Goal: Contribute content: Contribute content

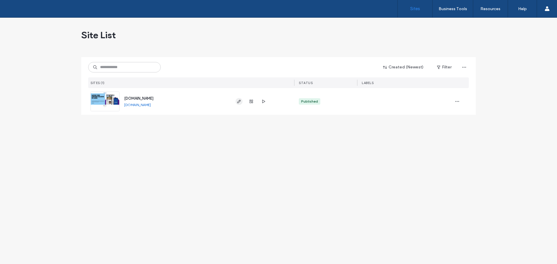
click at [238, 103] on use "button" at bounding box center [238, 101] width 3 height 3
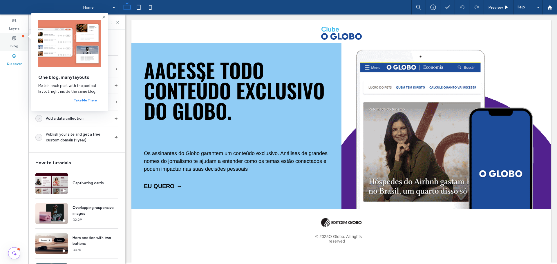
click at [12, 42] on label "Blog" at bounding box center [14, 45] width 8 height 8
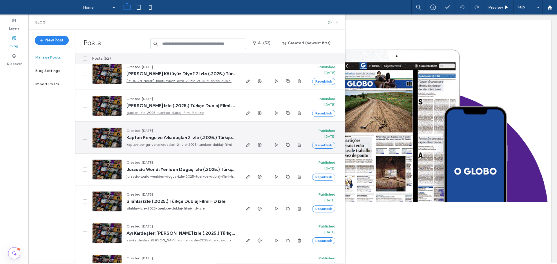
scroll to position [290, 0]
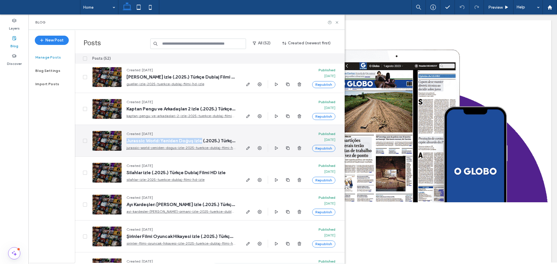
drag, startPoint x: 127, startPoint y: 140, endPoint x: 202, endPoint y: 140, distance: 74.6
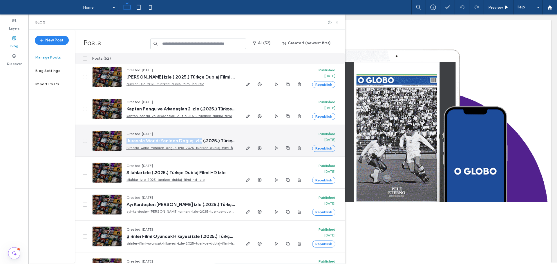
click at [202, 140] on span "Jurassic World: Yeniden Doğuş izle (.2025.) Türkçe Dublaj Filmi HD izle" at bounding box center [181, 141] width 109 height 6
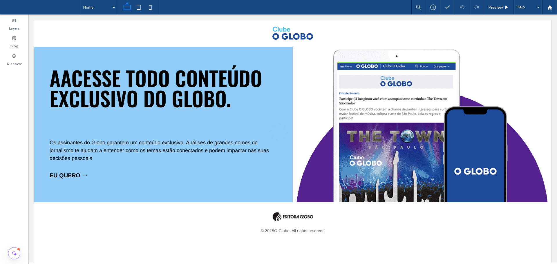
copy span "Jurassic World: Yeniden Doğuş izle"
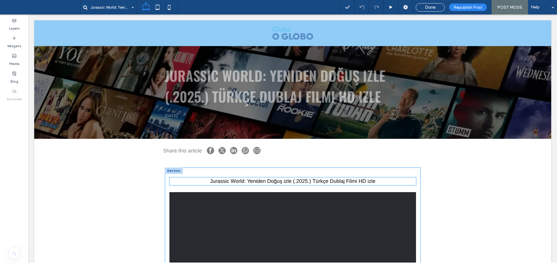
click at [278, 182] on span "Jurassic World: Yeniden Doğuş izle (.2025.) Türkçe Dublaj Filmi HD izle" at bounding box center [292, 181] width 165 height 6
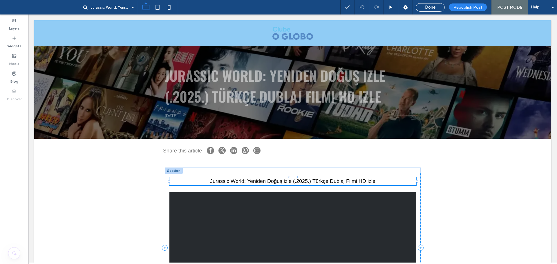
click at [271, 182] on span "Jurassic World: Yeniden Doğuş izle (.2025.) Türkçe Dublaj Filmi HD izle" at bounding box center [292, 181] width 165 height 6
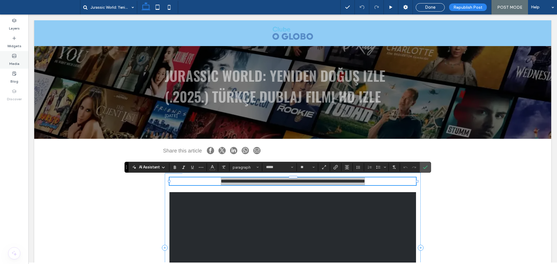
click at [14, 63] on label "Media" at bounding box center [14, 62] width 10 height 8
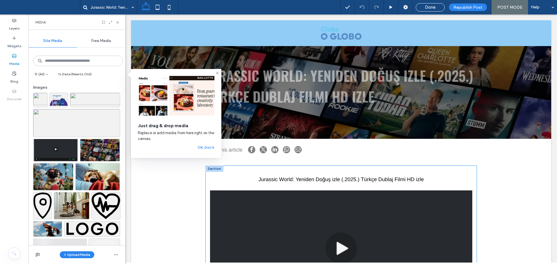
click at [14, 57] on icon at bounding box center [14, 56] width 5 height 5
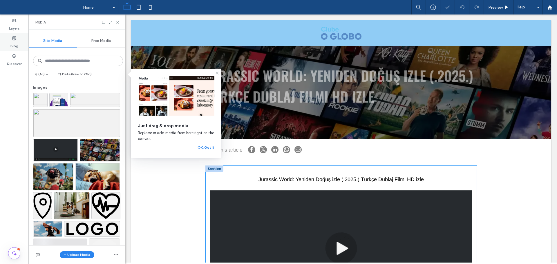
click at [13, 41] on label "Blog" at bounding box center [14, 45] width 8 height 8
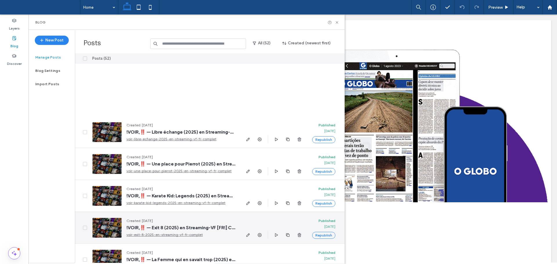
scroll to position [1306, 0]
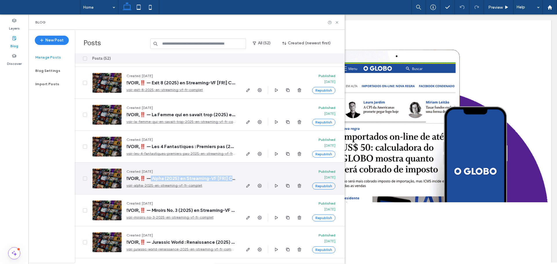
drag, startPoint x: 234, startPoint y: 179, endPoint x: 152, endPoint y: 180, distance: 82.1
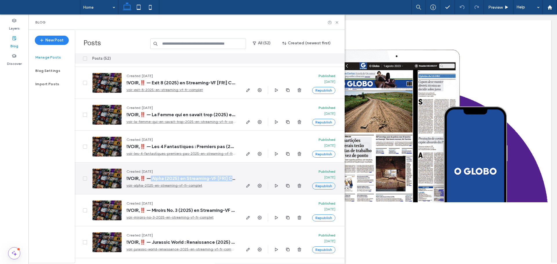
click at [152, 180] on span "!VOIR,‼️ — Alpha (2025) en Streaming-VF [FR!] Complet" at bounding box center [181, 179] width 109 height 6
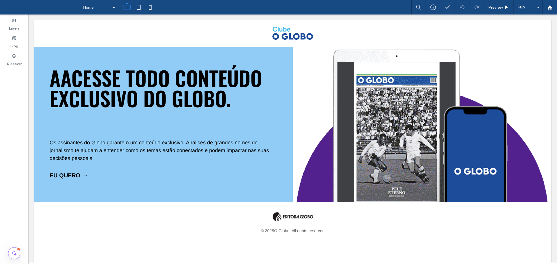
copy span "Alpha (2025) en Streaming-VF [FR!] C"
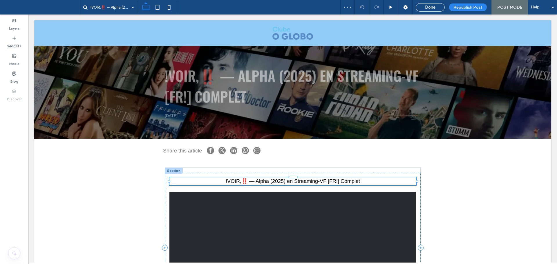
click at [280, 184] on p "!VOIR,‼️ — Alpha (2025) en Streaming-VF [FR!] Complet" at bounding box center [292, 182] width 247 height 8
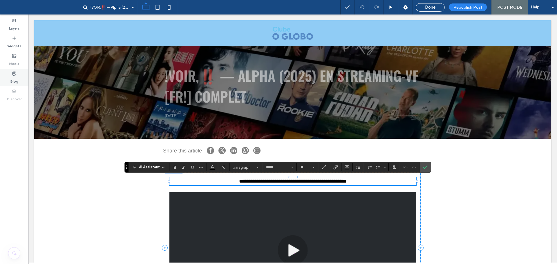
click at [15, 76] on label "Blog" at bounding box center [14, 80] width 8 height 8
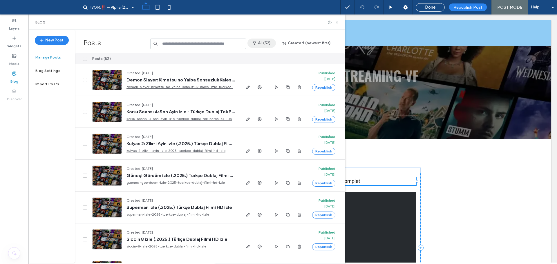
click at [265, 48] on button "All (52)" at bounding box center [262, 43] width 28 height 9
click at [260, 79] on div "Draft (0)" at bounding box center [275, 80] width 52 height 11
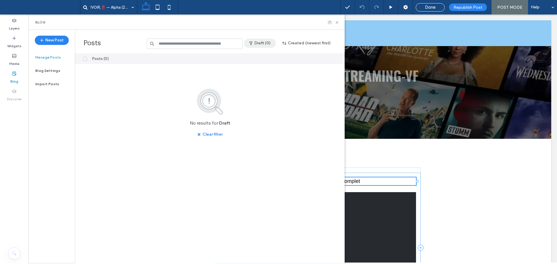
click at [263, 43] on button "Draft (0)" at bounding box center [260, 43] width 32 height 9
click at [264, 54] on div "All (52)" at bounding box center [272, 58] width 52 height 11
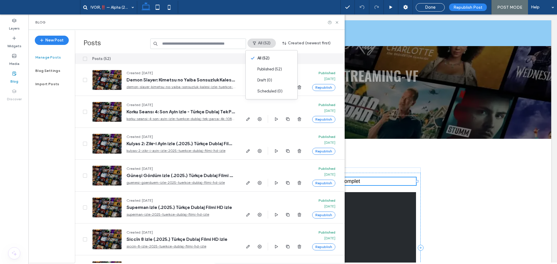
click at [273, 25] on div "Blog" at bounding box center [186, 22] width 316 height 15
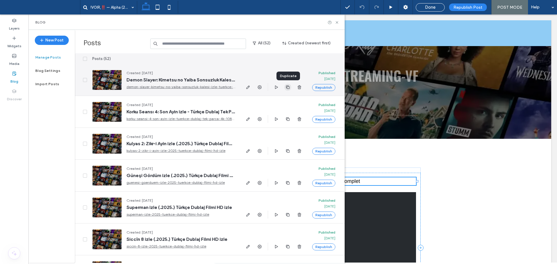
click at [289, 89] on icon "button" at bounding box center [288, 87] width 5 height 5
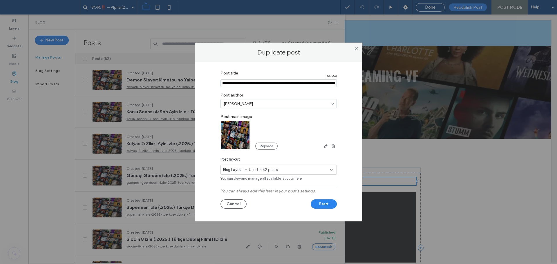
click at [244, 81] on input "Post title" at bounding box center [279, 84] width 116 height 8
click at [235, 82] on input "Post title" at bounding box center [279, 84] width 116 height 8
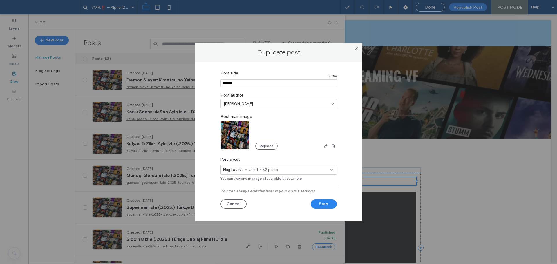
type input "*******"
click at [324, 203] on button "Start" at bounding box center [324, 204] width 26 height 9
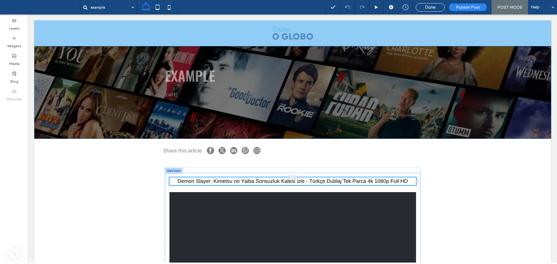
click at [242, 110] on div "example September 17, 2025" at bounding box center [293, 93] width 266 height 64
click at [236, 107] on div "example September 17, 2025" at bounding box center [293, 93] width 266 height 64
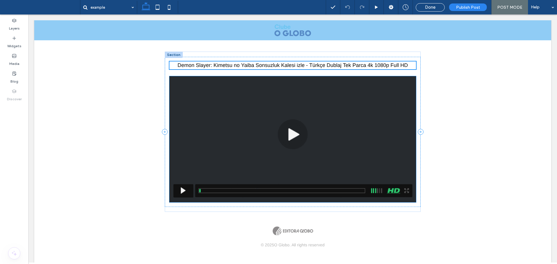
scroll to position [29, 0]
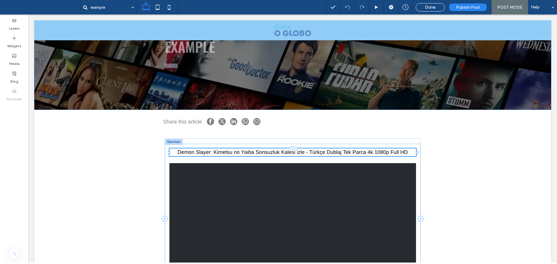
click at [121, 83] on div "example September 17, 2025" at bounding box center [293, 63] width 348 height 93
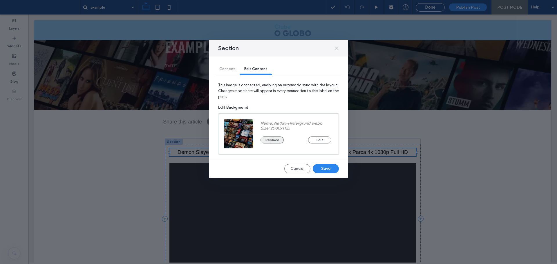
click at [272, 140] on button "Replace" at bounding box center [272, 140] width 23 height 7
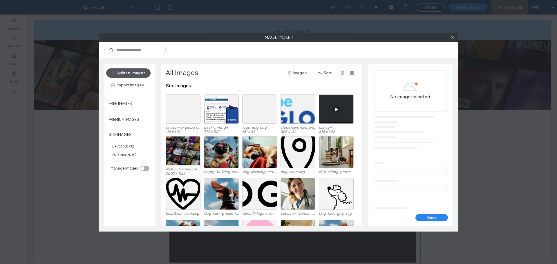
click at [131, 71] on button "Upload Images" at bounding box center [128, 72] width 44 height 9
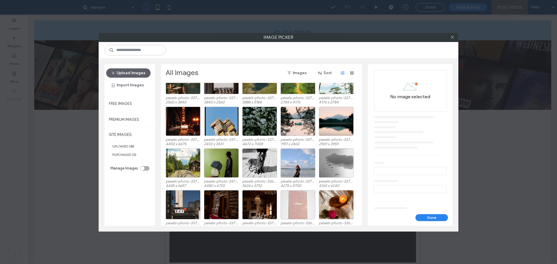
scroll to position [828, 0]
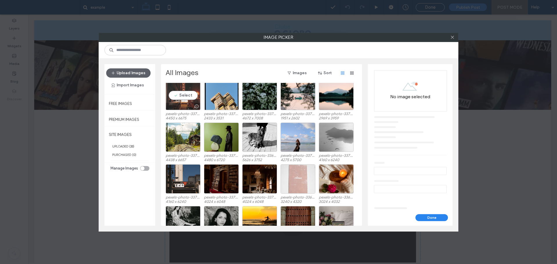
click at [181, 97] on div "Select" at bounding box center [183, 95] width 35 height 29
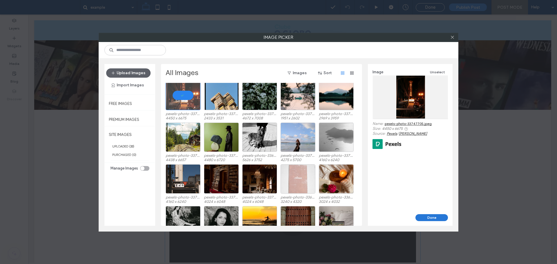
click at [430, 219] on button "Done" at bounding box center [432, 217] width 32 height 7
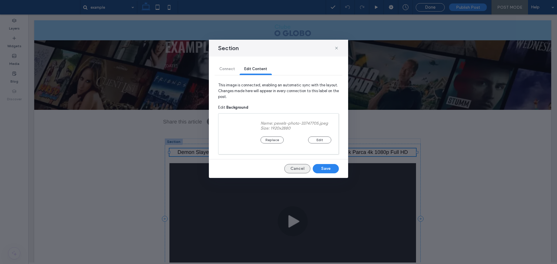
click at [295, 172] on button "Cancel" at bounding box center [297, 168] width 26 height 9
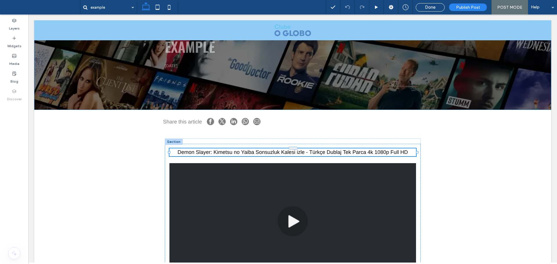
click at [140, 74] on div "example September 17, 2025" at bounding box center [293, 63] width 348 height 93
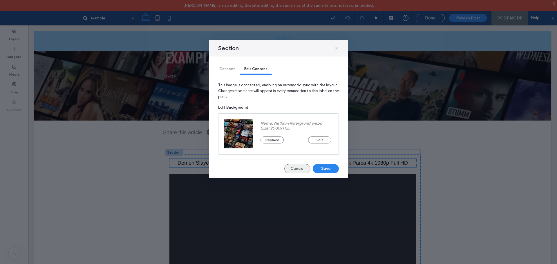
click at [293, 171] on button "Cancel" at bounding box center [297, 168] width 26 height 9
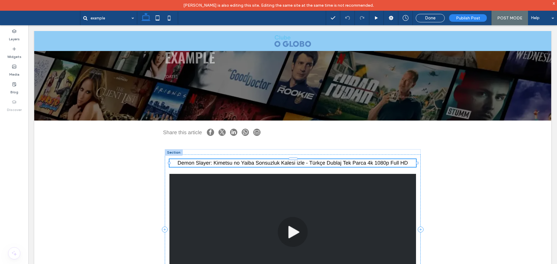
click at [245, 162] on span "Demon Slayer: Kimetsu no Yaiba Sonsuzluk Kalesi izle - Türkçe Dublaj Tek Parca …" at bounding box center [293, 163] width 230 height 6
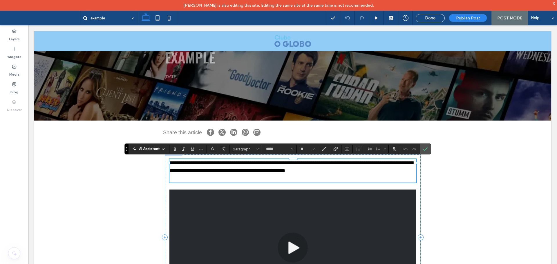
scroll to position [0, 0]
click at [344, 151] on button "Alignment" at bounding box center [347, 149] width 9 height 8
click at [349, 167] on icon "ui.textEditor.alignment.center" at bounding box center [351, 167] width 5 height 5
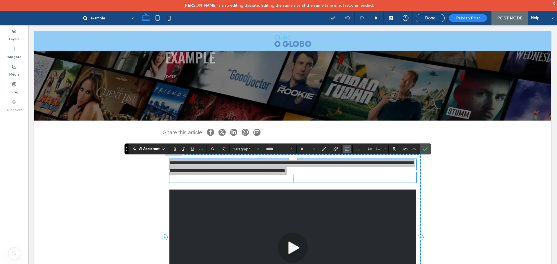
click at [348, 147] on icon "Alignment" at bounding box center [347, 149] width 5 height 5
click at [349, 169] on icon "ui.textEditor.alignment.center" at bounding box center [351, 167] width 5 height 5
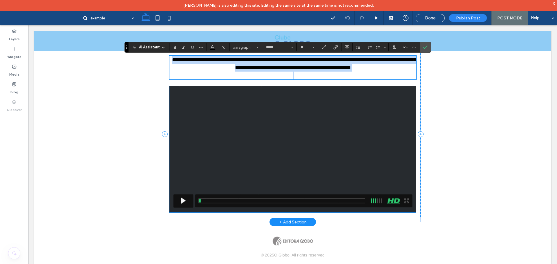
scroll to position [133, 0]
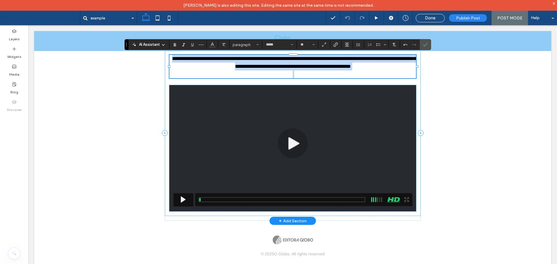
click at [292, 134] on img at bounding box center [292, 148] width 247 height 126
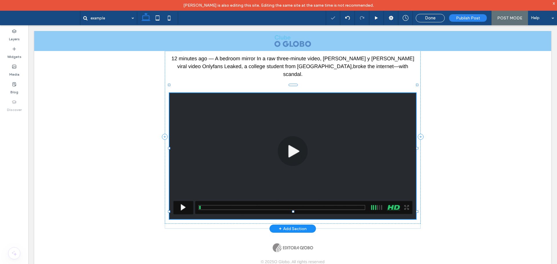
click at [288, 138] on img at bounding box center [292, 156] width 247 height 126
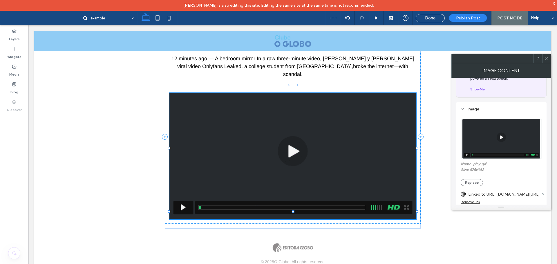
scroll to position [87, 0]
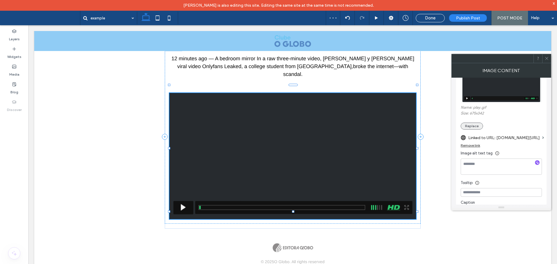
click at [474, 126] on button "Replace" at bounding box center [472, 126] width 22 height 7
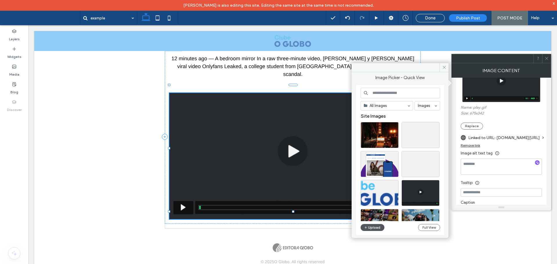
click at [371, 229] on button "Upload" at bounding box center [373, 227] width 24 height 7
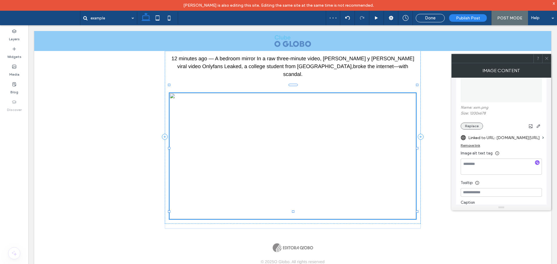
click at [470, 125] on button "Replace" at bounding box center [472, 126] width 22 height 7
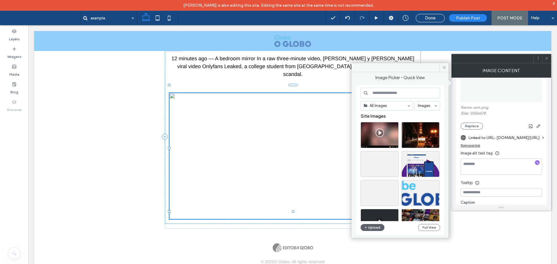
click at [373, 231] on div "All Images Images Site Images Upload Full View" at bounding box center [401, 160] width 80 height 145
click at [372, 228] on button "Upload" at bounding box center [373, 227] width 24 height 7
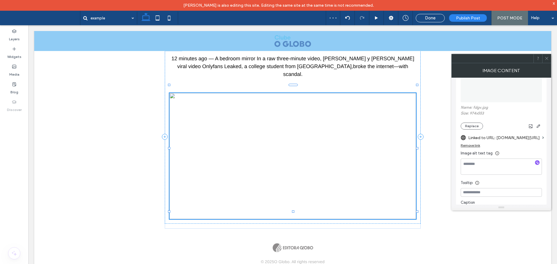
click at [414, 240] on div "© 2025 O Globo. All rights reserved Section Footer" at bounding box center [292, 257] width 517 height 46
click at [484, 89] on img at bounding box center [501, 82] width 81 height 40
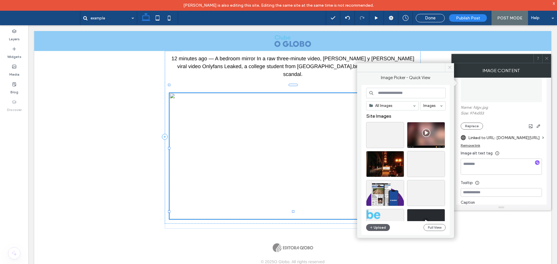
click at [448, 66] on icon at bounding box center [450, 67] width 4 height 4
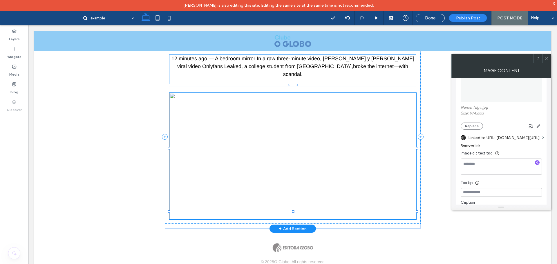
click at [266, 78] on p at bounding box center [292, 82] width 247 height 8
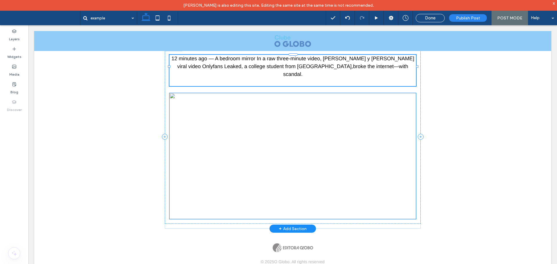
click at [301, 157] on img at bounding box center [292, 156] width 247 height 126
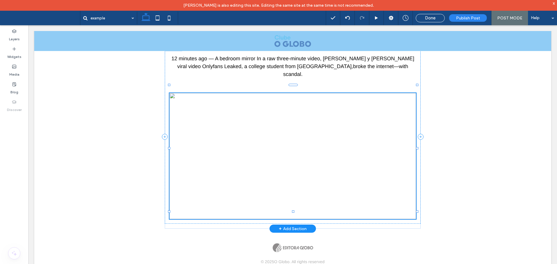
click at [263, 144] on img at bounding box center [292, 156] width 247 height 126
click at [292, 132] on img at bounding box center [292, 156] width 247 height 126
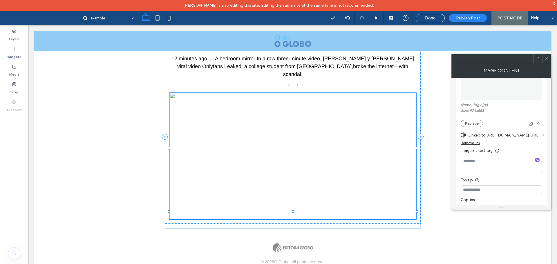
scroll to position [76, 0]
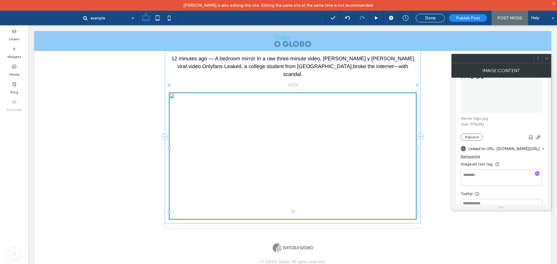
click at [537, 138] on use "button" at bounding box center [538, 137] width 3 height 3
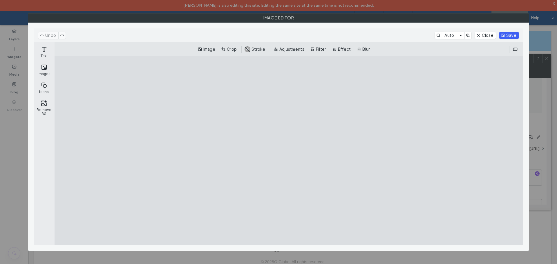
click at [508, 36] on button "Save" at bounding box center [508, 35] width 19 height 7
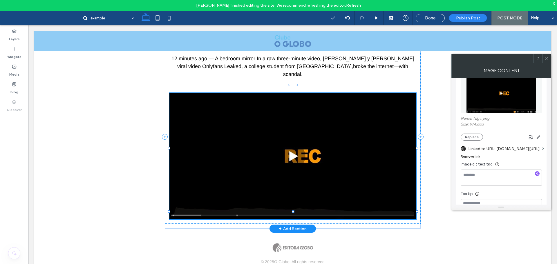
click at [353, 136] on img at bounding box center [292, 156] width 247 height 126
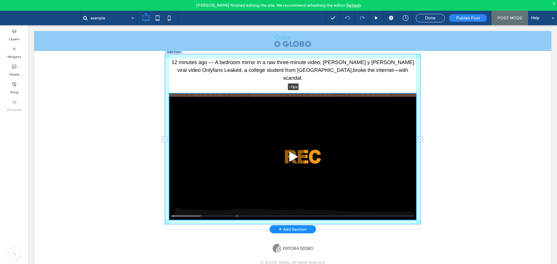
scroll to position [131, 0]
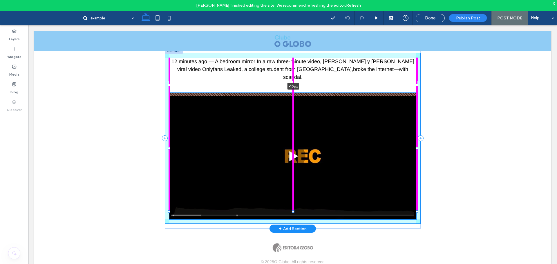
drag, startPoint x: 290, startPoint y: 84, endPoint x: 290, endPoint y: 82, distance: 2.9
click at [290, 82] on div "12 minutes ago — A bedroom mirror In a raw three-minute video, Beele y Isabella…" at bounding box center [293, 138] width 256 height 181
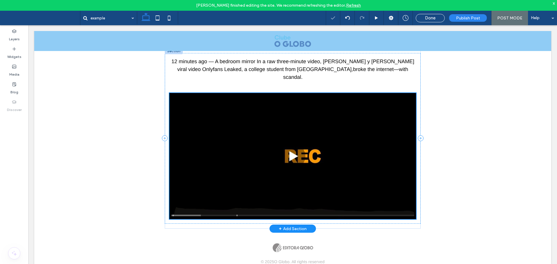
click at [285, 155] on img at bounding box center [292, 156] width 247 height 126
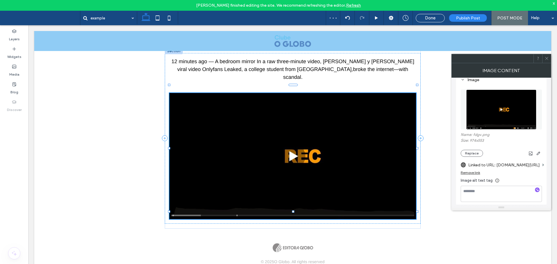
scroll to position [87, 0]
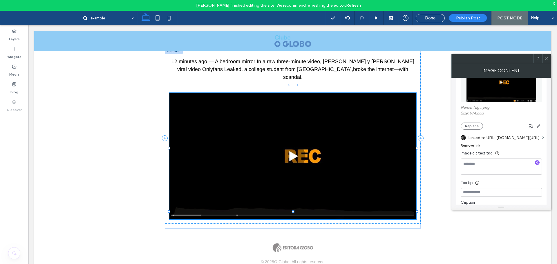
click at [501, 137] on label "Linked to URL: githbplay.com/video/watch-movie" at bounding box center [504, 138] width 72 height 11
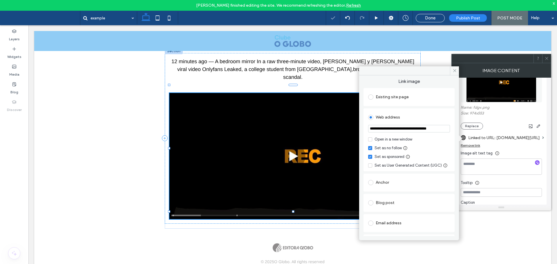
click at [408, 132] on input "**********" at bounding box center [409, 129] width 82 height 8
paste input "**********"
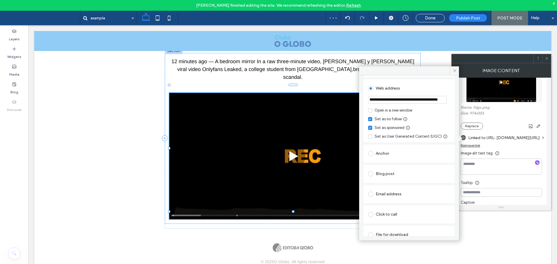
scroll to position [0, 0]
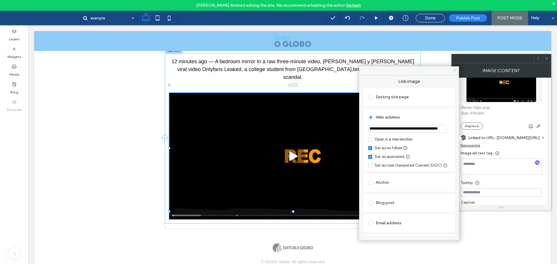
type input "**********"
click at [455, 71] on icon at bounding box center [455, 70] width 4 height 4
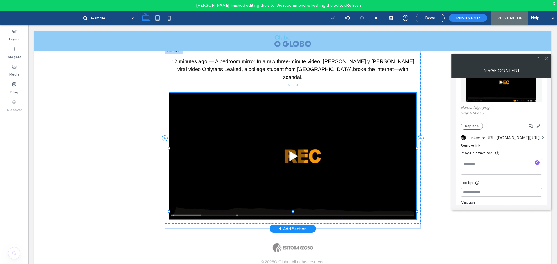
click at [343, 153] on img at bounding box center [292, 156] width 247 height 126
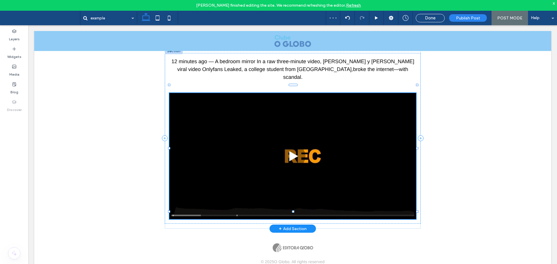
click at [368, 153] on img at bounding box center [292, 156] width 247 height 126
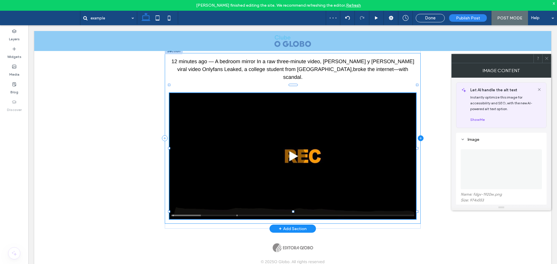
click at [420, 136] on icon at bounding box center [421, 139] width 6 height 6
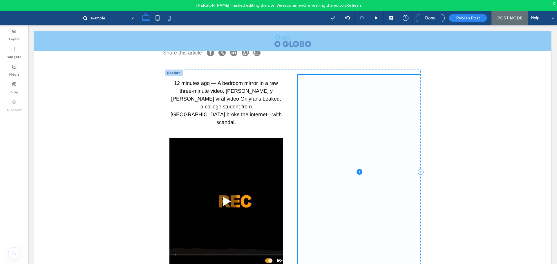
scroll to position [145, 0]
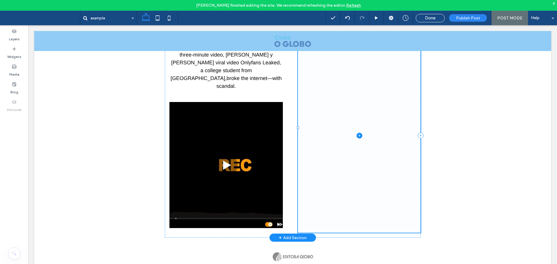
click at [354, 195] on span at bounding box center [359, 136] width 123 height 194
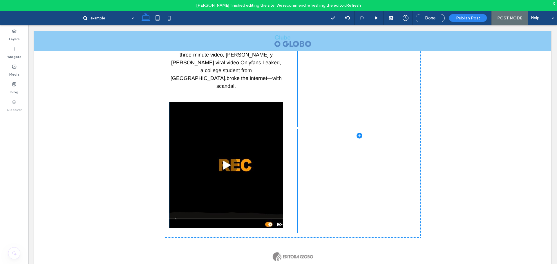
click at [266, 140] on img at bounding box center [226, 165] width 114 height 126
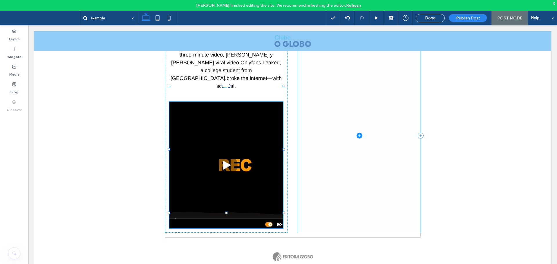
click at [313, 126] on span at bounding box center [359, 136] width 123 height 194
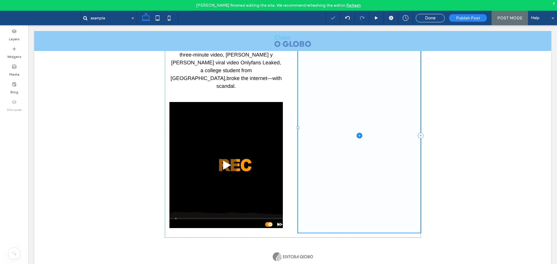
scroll to position [131, 0]
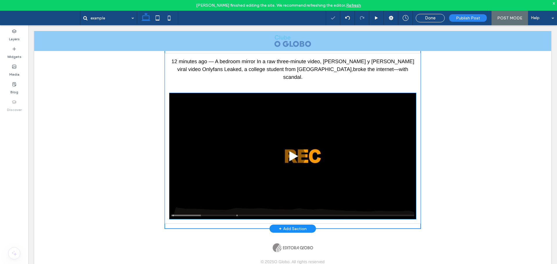
click at [293, 207] on img at bounding box center [292, 156] width 247 height 126
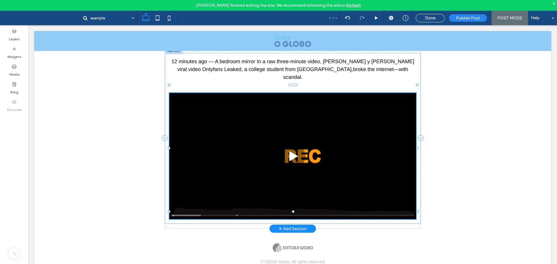
click at [305, 173] on img at bounding box center [292, 156] width 247 height 126
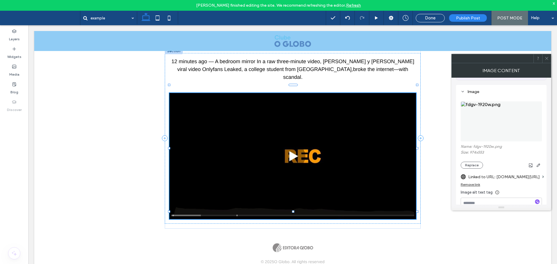
scroll to position [58, 0]
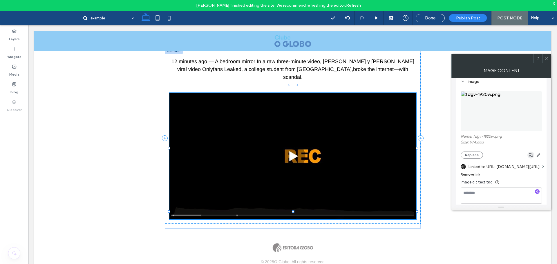
click at [530, 155] on icon "button" at bounding box center [531, 155] width 5 height 5
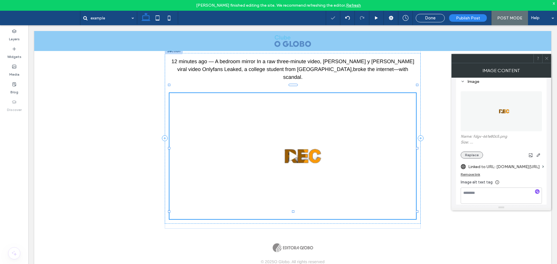
click at [472, 154] on button "Replace" at bounding box center [472, 155] width 22 height 7
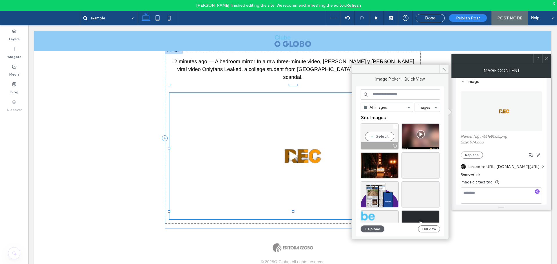
click at [379, 134] on div "Select" at bounding box center [380, 137] width 38 height 26
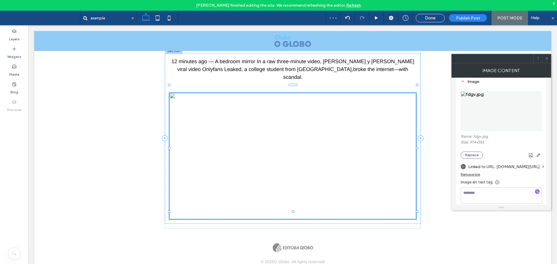
click at [289, 223] on div "example September 17, 2025 Section + Add Section Share this article Section 12 …" at bounding box center [292, 79] width 517 height 307
click at [290, 226] on div "+ Add Section" at bounding box center [293, 229] width 28 height 6
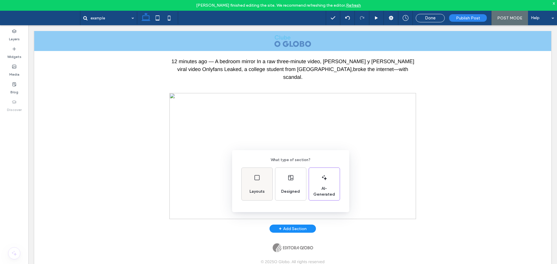
click at [258, 185] on div "Layouts" at bounding box center [257, 184] width 31 height 32
click at [254, 176] on icon at bounding box center [252, 174] width 15 height 15
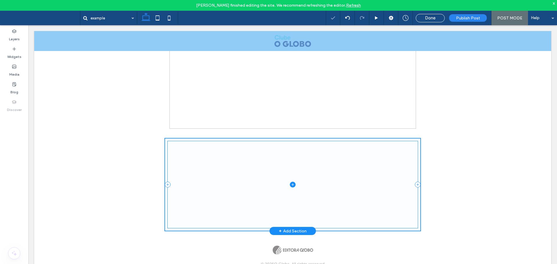
scroll to position [223, 0]
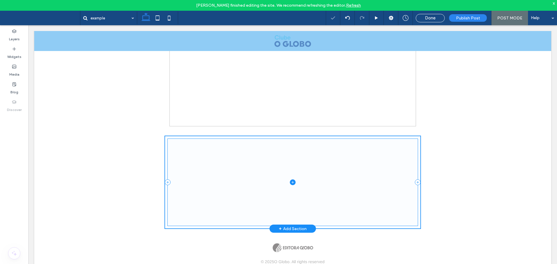
click at [291, 183] on icon at bounding box center [292, 183] width 3 height 0
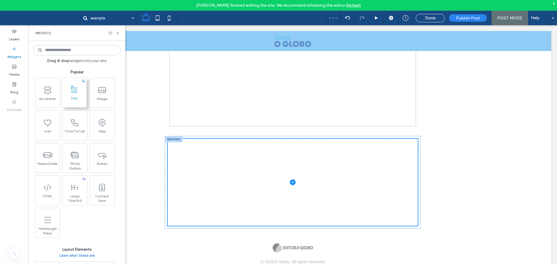
click at [82, 100] on span "Text" at bounding box center [74, 100] width 24 height 8
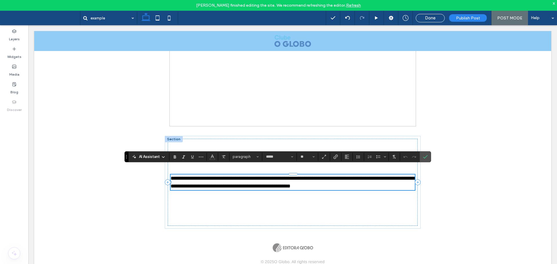
click at [100, 136] on div "**********" at bounding box center [292, 33] width 517 height 400
click at [249, 176] on span "**********" at bounding box center [293, 182] width 244 height 13
click at [251, 176] on span "**********" at bounding box center [293, 182] width 244 height 13
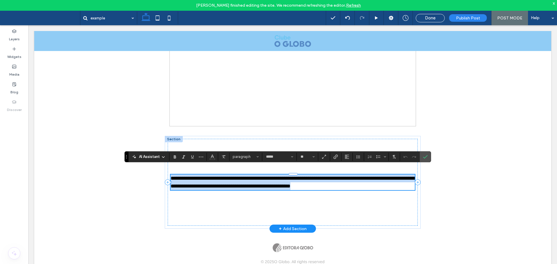
click at [251, 176] on span "**********" at bounding box center [293, 182] width 244 height 13
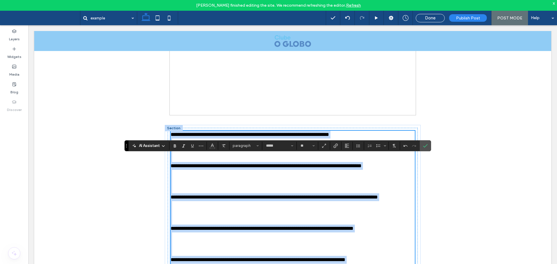
scroll to position [236, 0]
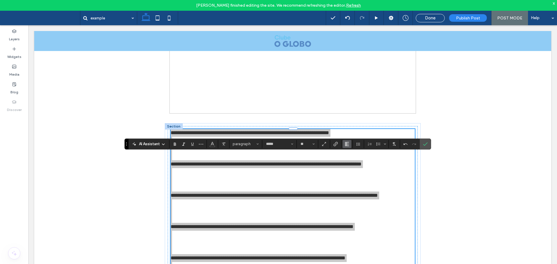
click at [348, 142] on use "Alignment" at bounding box center [347, 144] width 4 height 4
click at [348, 162] on label "ui.textEditor.alignment.center" at bounding box center [353, 162] width 20 height 8
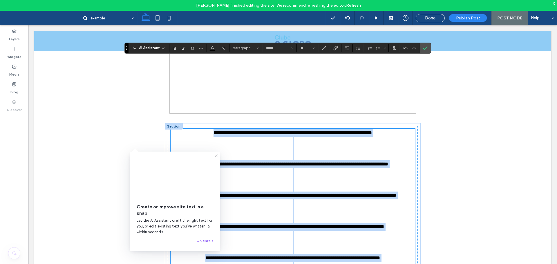
scroll to position [332, 0]
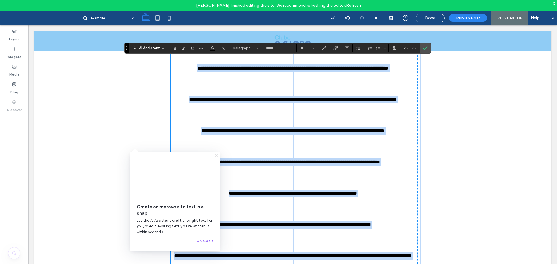
click at [364, 158] on p "**********" at bounding box center [293, 162] width 245 height 8
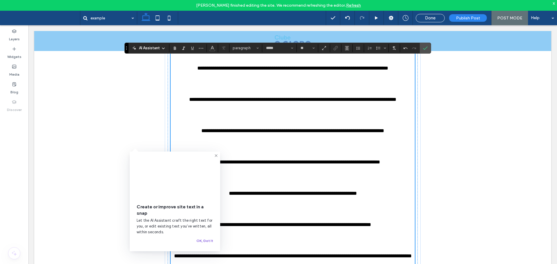
click at [203, 243] on button "OK, Got It" at bounding box center [204, 241] width 17 height 7
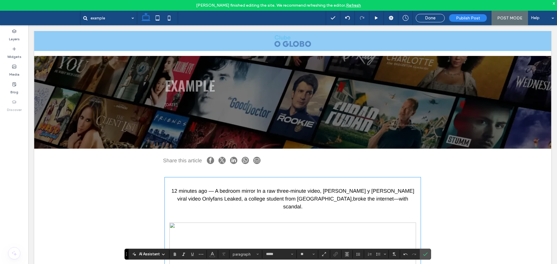
scroll to position [0, 0]
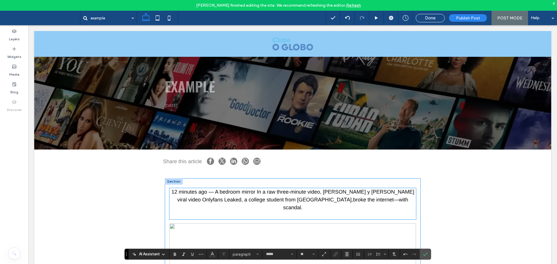
click at [278, 192] on span "12 minutes ago — A bedroom mirror In a raw three-minute video, [PERSON_NAME] y …" at bounding box center [292, 199] width 243 height 21
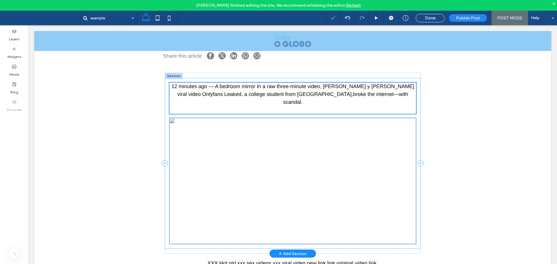
scroll to position [116, 0]
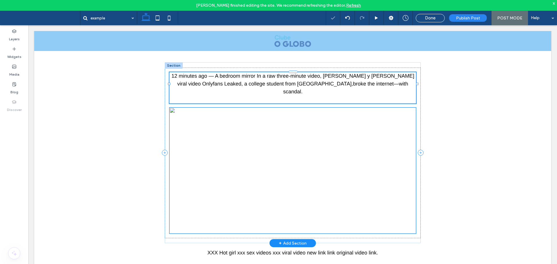
click at [298, 164] on img at bounding box center [292, 171] width 247 height 126
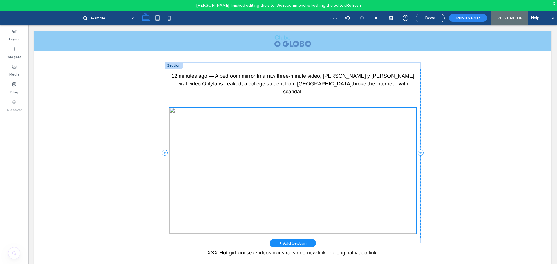
scroll to position [145, 0]
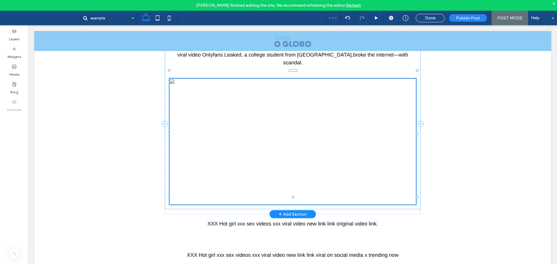
click at [291, 136] on img at bounding box center [292, 142] width 247 height 126
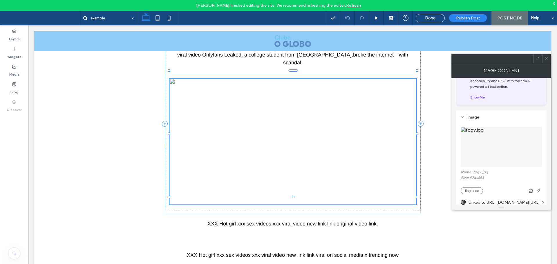
scroll to position [0, 0]
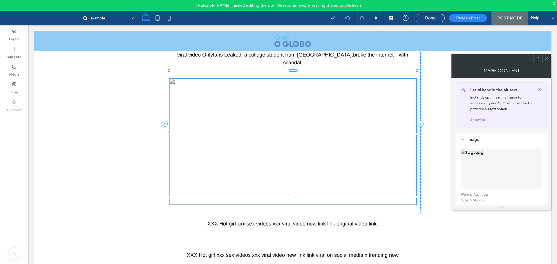
click at [547, 62] on span at bounding box center [547, 58] width 4 height 9
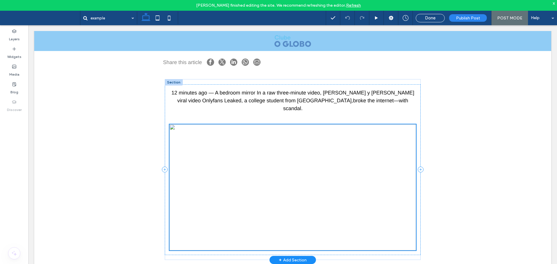
scroll to position [87, 0]
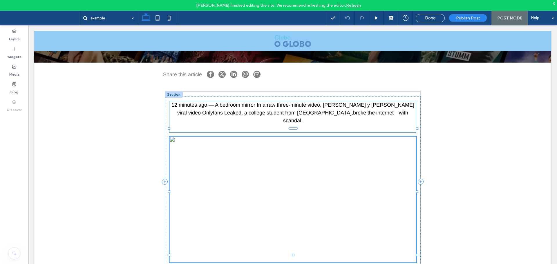
click at [277, 110] on span "12 minutes ago — A bedroom mirror In a raw three-minute video, [PERSON_NAME] y …" at bounding box center [292, 112] width 243 height 21
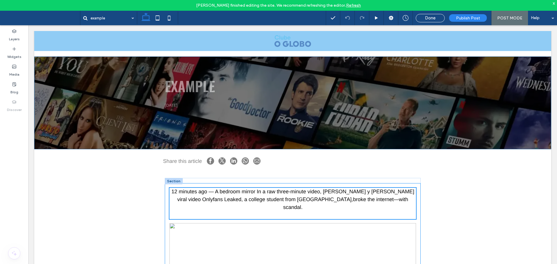
scroll to position [0, 0]
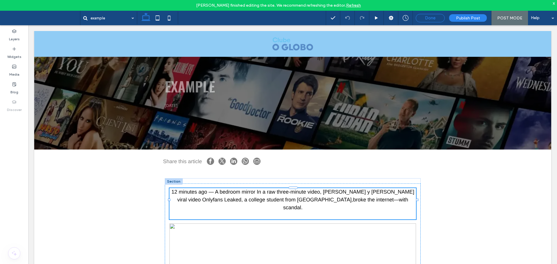
click at [432, 15] on span "Done" at bounding box center [430, 17] width 10 height 5
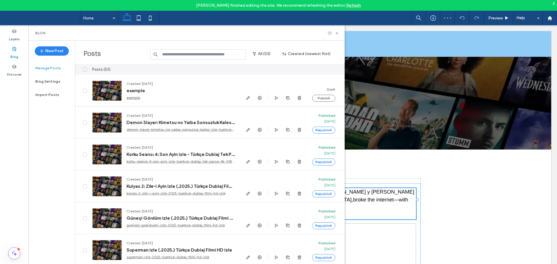
click at [346, 5] on link "Refresh" at bounding box center [353, 5] width 15 height 5
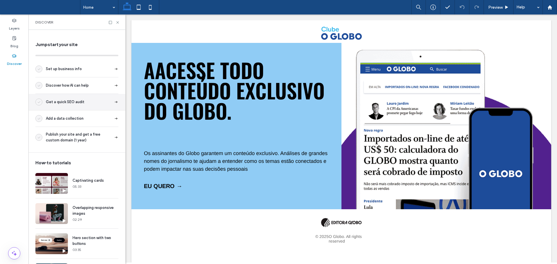
click at [114, 103] on icon at bounding box center [116, 102] width 5 height 5
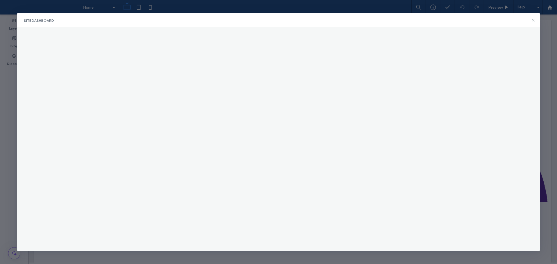
click at [534, 21] on use at bounding box center [533, 20] width 3 height 3
click at [533, 21] on icon at bounding box center [533, 20] width 5 height 5
click at [533, 19] on icon at bounding box center [533, 20] width 5 height 5
click at [534, 19] on icon at bounding box center [533, 20] width 5 height 5
click at [533, 20] on icon at bounding box center [533, 20] width 5 height 5
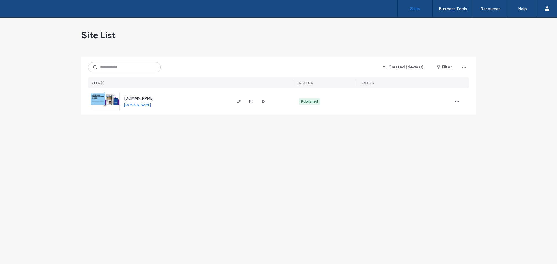
click at [248, 160] on div "Site List Created (Newest) Filter SITES (1) STATUS LABELS ofertasglobo10.oglobo…" at bounding box center [278, 141] width 557 height 247
click at [238, 101] on icon "button" at bounding box center [239, 101] width 5 height 5
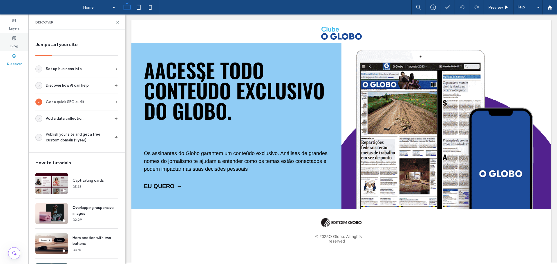
click at [16, 37] on icon at bounding box center [14, 38] width 5 height 5
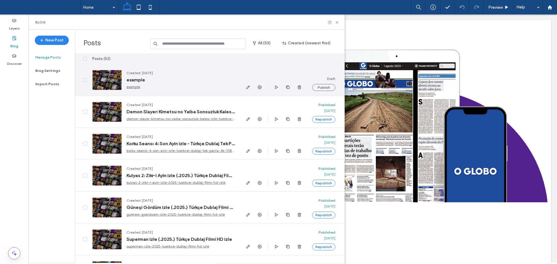
click at [111, 78] on div at bounding box center [107, 80] width 30 height 20
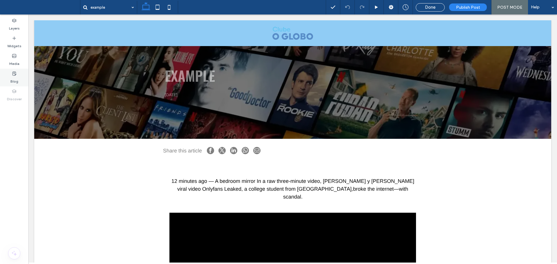
click at [17, 74] on div "Blog" at bounding box center [14, 78] width 28 height 18
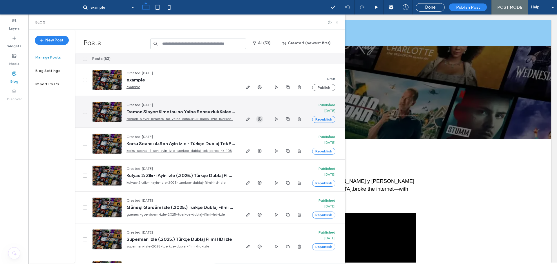
click at [258, 119] on use "button" at bounding box center [260, 119] width 4 height 4
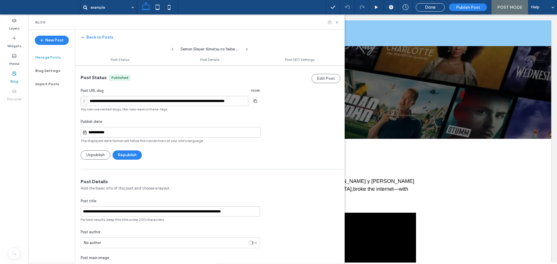
scroll to position [0, 0]
click at [256, 103] on icon "button" at bounding box center [255, 101] width 9 height 5
click at [16, 78] on label "Blog" at bounding box center [14, 80] width 8 height 8
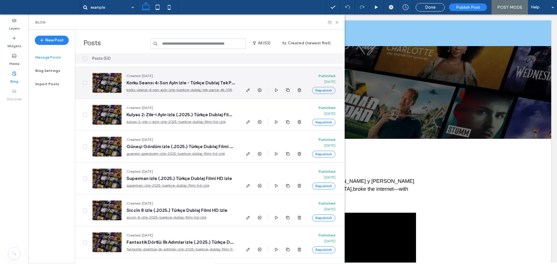
scroll to position [87, 0]
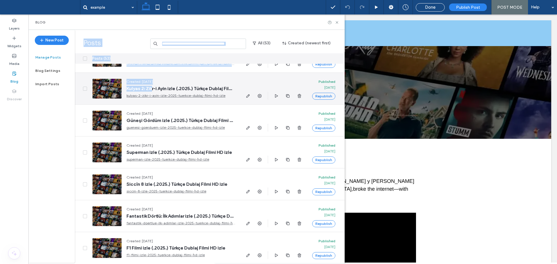
drag, startPoint x: 73, startPoint y: 88, endPoint x: 154, endPoint y: 90, distance: 80.1
click at [154, 90] on div "New Post Manage Posts Blog Settings Import Posts Posts All (53) Created (newest…" at bounding box center [186, 146] width 316 height 233
click at [305, 83] on div at bounding box center [274, 89] width 68 height 32
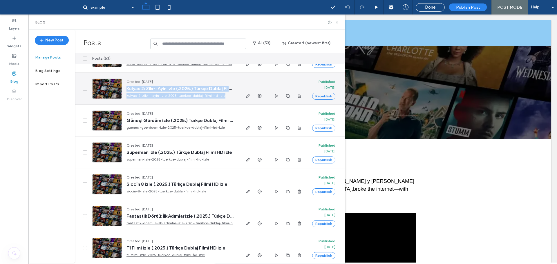
drag, startPoint x: 273, startPoint y: 89, endPoint x: 127, endPoint y: 91, distance: 146.3
copy section "Kulyas 2: Zikr-i Ayin izle (.2025.) Türkçe Dublaj Filmi HD izle kulyas-2-zikr-i…"
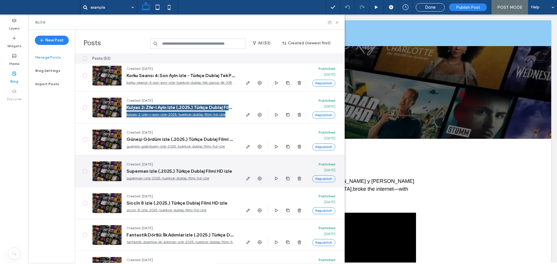
scroll to position [0, 0]
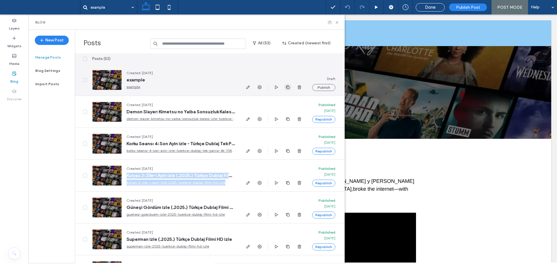
click at [288, 91] on span "button" at bounding box center [287, 87] width 7 height 7
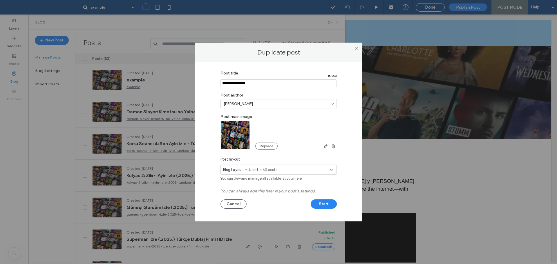
click at [273, 84] on input "Post title" at bounding box center [279, 84] width 116 height 8
paste input "**********"
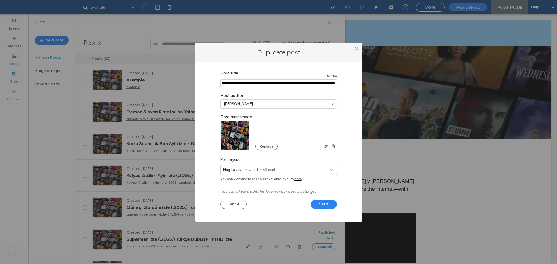
type input "**********"
click at [321, 202] on button "Start" at bounding box center [324, 204] width 26 height 9
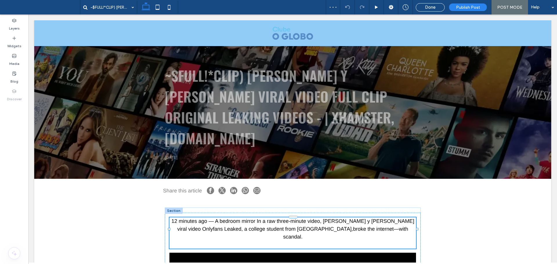
click at [291, 219] on span "12 minutes ago — A bedroom mirror In a raw three-minute video, [PERSON_NAME] y …" at bounding box center [292, 229] width 243 height 21
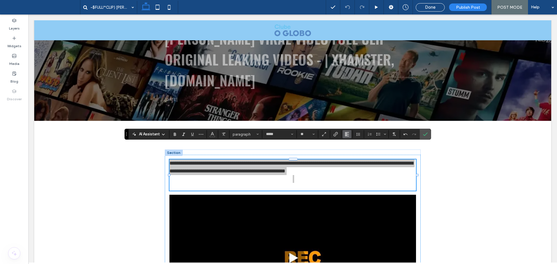
click at [345, 132] on icon "Alignment" at bounding box center [347, 134] width 5 height 5
drag, startPoint x: 350, startPoint y: 154, endPoint x: 286, endPoint y: 147, distance: 63.9
click at [350, 154] on icon "ui.textEditor.alignment.center" at bounding box center [351, 152] width 5 height 5
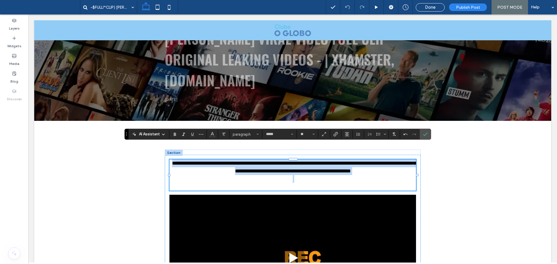
click at [309, 175] on p at bounding box center [292, 183] width 247 height 16
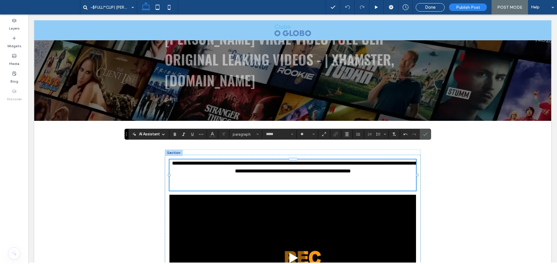
click at [292, 175] on p at bounding box center [292, 183] width 247 height 16
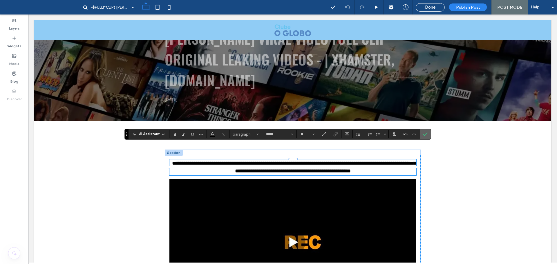
click at [426, 136] on icon "Confirm" at bounding box center [425, 134] width 5 height 5
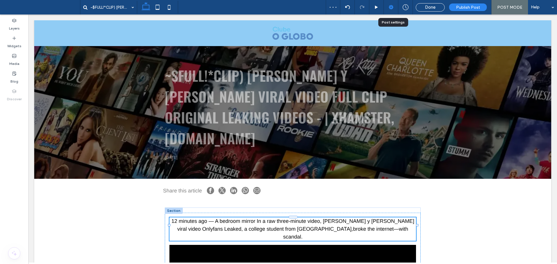
click at [389, 6] on div at bounding box center [391, 7] width 14 height 6
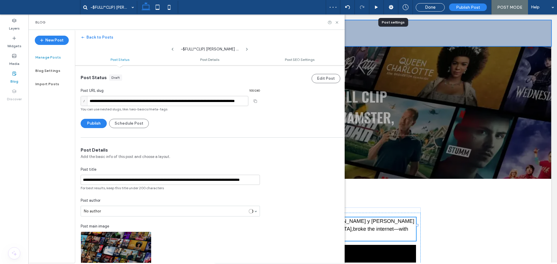
scroll to position [0, 0]
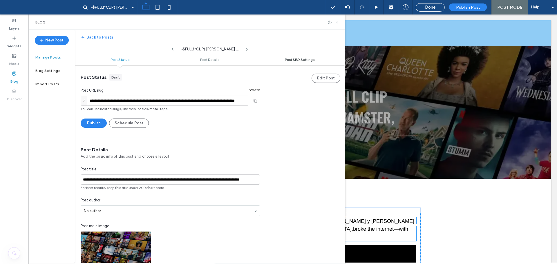
click at [296, 59] on span "Post SEO Settings" at bounding box center [300, 59] width 30 height 4
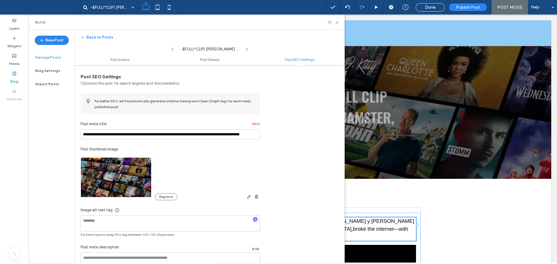
scroll to position [340, 0]
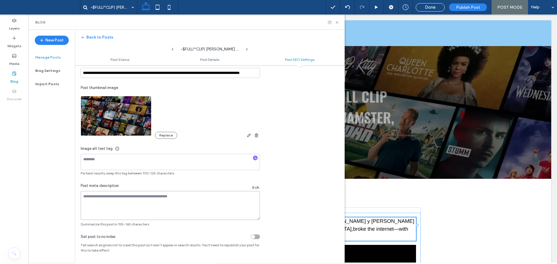
click at [127, 203] on textarea at bounding box center [170, 205] width 179 height 29
paste textarea "**********"
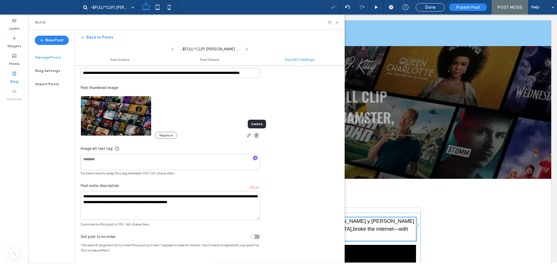
click at [255, 136] on icon "button" at bounding box center [256, 135] width 5 height 5
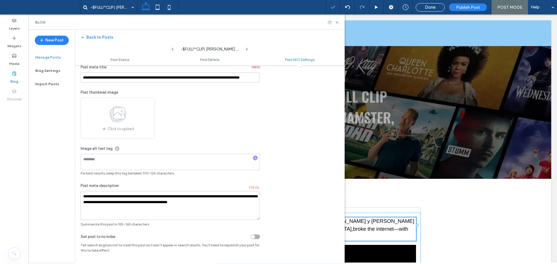
scroll to position [335, 0]
click at [203, 203] on textarea "**********" at bounding box center [170, 205] width 179 height 29
click at [199, 201] on textarea "**********" at bounding box center [170, 205] width 179 height 29
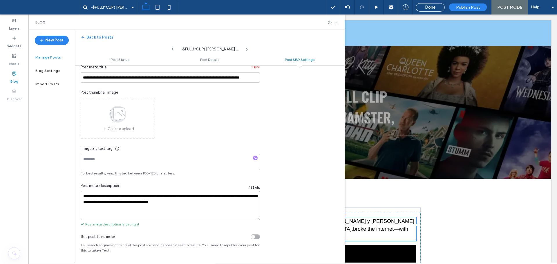
type textarea "**********"
click at [120, 64] on ul "Post Status Post Details Post SEO Settings" at bounding box center [210, 60] width 270 height 12
click at [121, 58] on div at bounding box center [278, 132] width 557 height 264
click at [121, 58] on span "Post Status" at bounding box center [120, 59] width 19 height 4
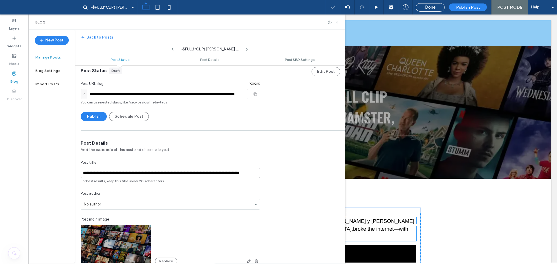
scroll to position [0, 0]
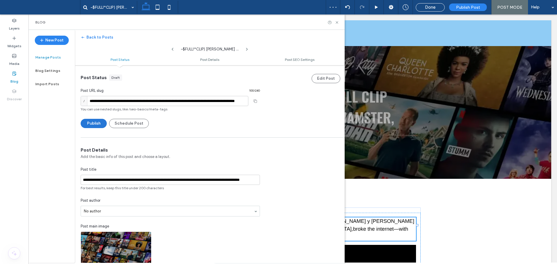
click at [97, 121] on button "Publish" at bounding box center [94, 123] width 26 height 9
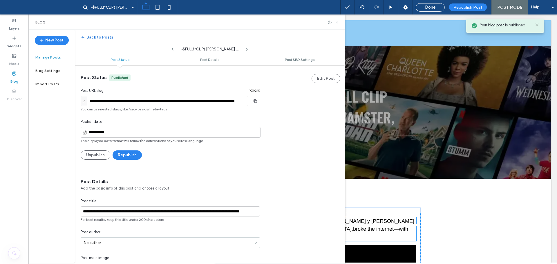
click at [82, 36] on icon "button" at bounding box center [83, 37] width 5 height 5
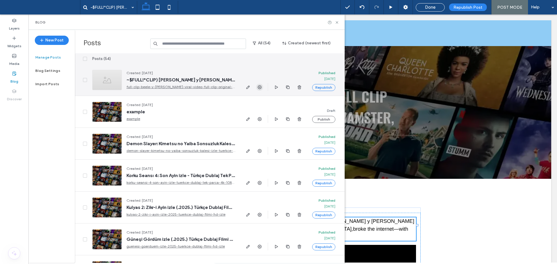
click at [257, 88] on span "button" at bounding box center [259, 87] width 7 height 7
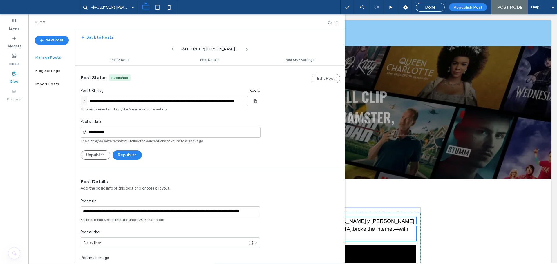
scroll to position [0, 0]
click at [254, 102] on use "button" at bounding box center [255, 100] width 3 height 3
click at [45, 55] on label "Manage Posts" at bounding box center [48, 57] width 26 height 4
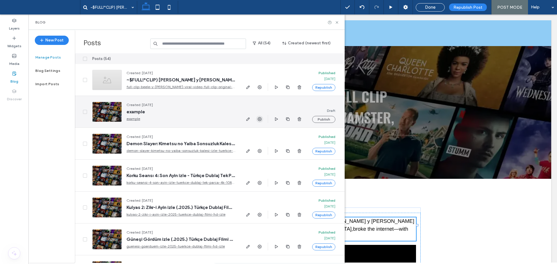
click at [262, 119] on span "button" at bounding box center [259, 119] width 7 height 7
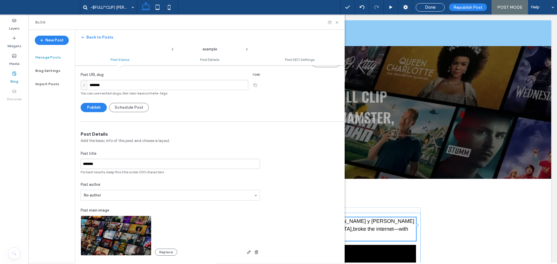
scroll to position [87, 0]
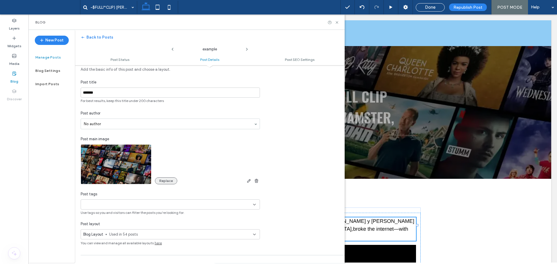
click at [166, 179] on button "Replace" at bounding box center [166, 181] width 22 height 7
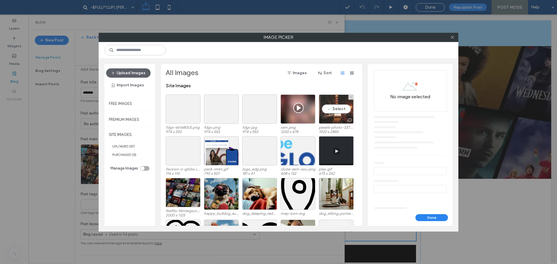
click at [331, 117] on div at bounding box center [336, 120] width 34 height 7
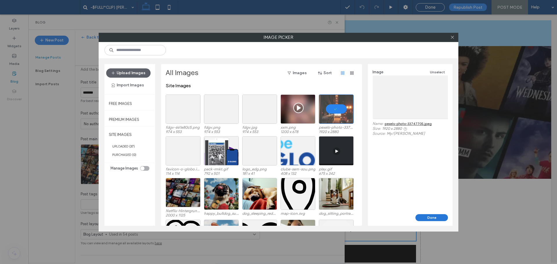
click at [439, 220] on button "Done" at bounding box center [432, 217] width 32 height 7
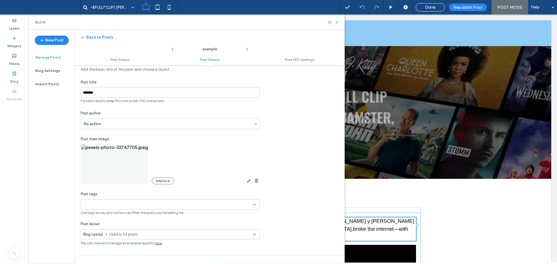
click at [81, 37] on icon "button" at bounding box center [83, 37] width 5 height 5
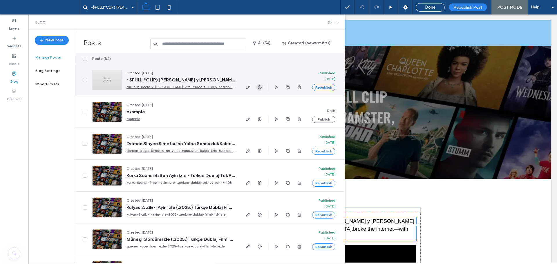
click at [259, 89] on use "button" at bounding box center [260, 87] width 4 height 4
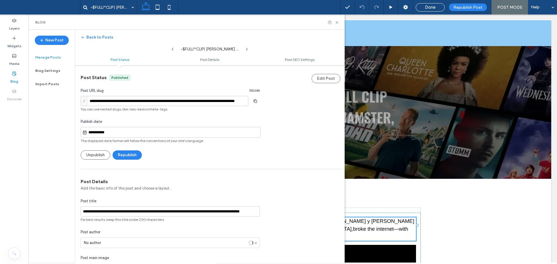
scroll to position [0, 0]
click at [254, 101] on use "button" at bounding box center [255, 100] width 3 height 3
click at [48, 56] on label "Manage Posts" at bounding box center [48, 57] width 26 height 4
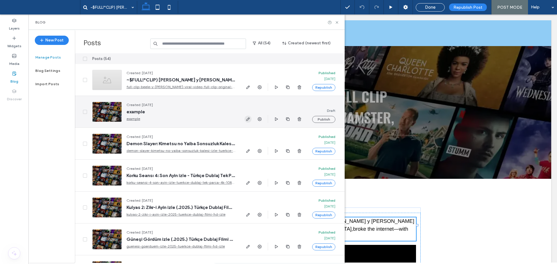
click at [246, 119] on icon "button" at bounding box center [248, 119] width 5 height 5
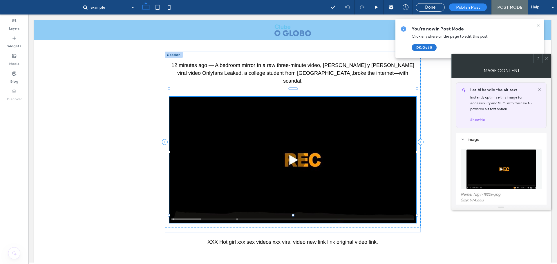
click at [420, 48] on button "OK, Got It" at bounding box center [424, 47] width 25 height 7
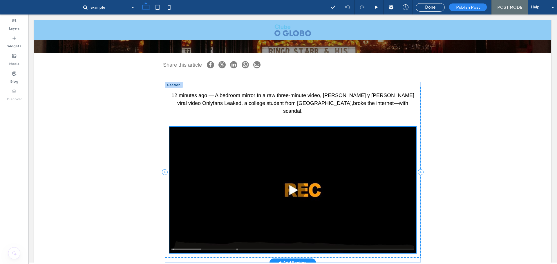
scroll to position [23, 0]
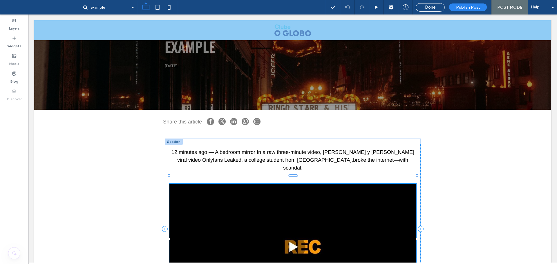
click at [334, 207] on img at bounding box center [292, 247] width 247 height 126
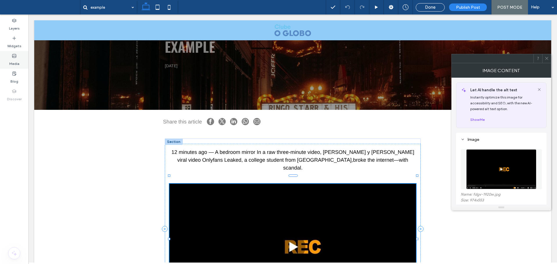
click at [20, 60] on div "Media" at bounding box center [14, 60] width 28 height 18
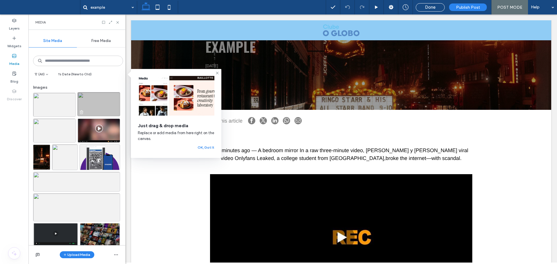
click at [90, 108] on img at bounding box center [98, 104] width 43 height 24
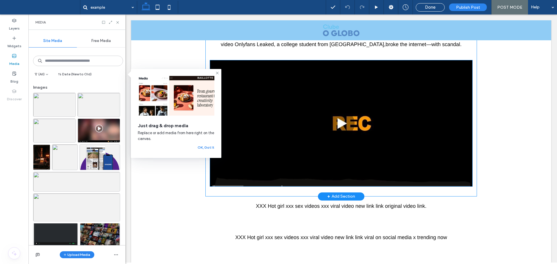
scroll to position [139, 0]
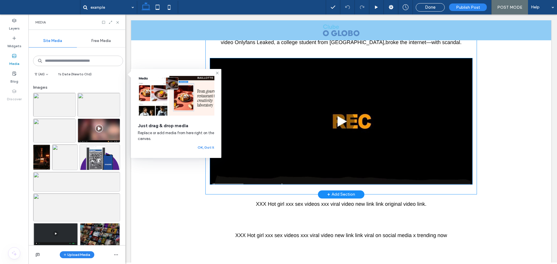
click at [327, 118] on img at bounding box center [341, 121] width 262 height 126
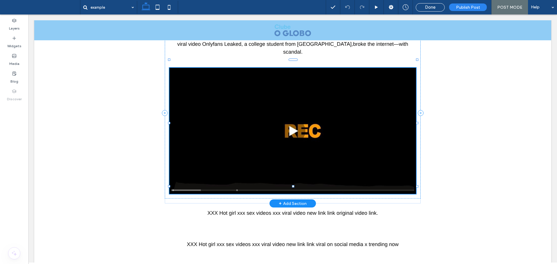
click at [322, 116] on img at bounding box center [292, 131] width 247 height 126
click at [322, 105] on img at bounding box center [292, 131] width 247 height 126
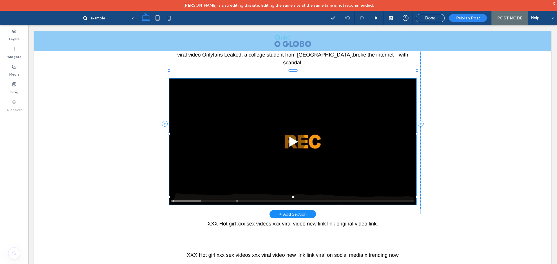
click at [322, 116] on img at bounding box center [292, 142] width 247 height 126
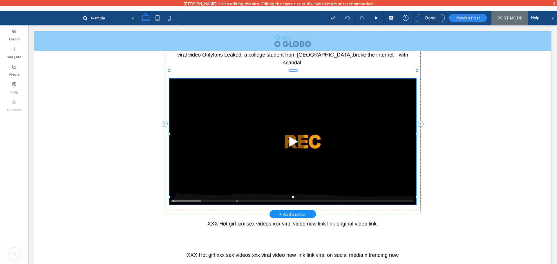
click at [322, 116] on img at bounding box center [292, 142] width 247 height 126
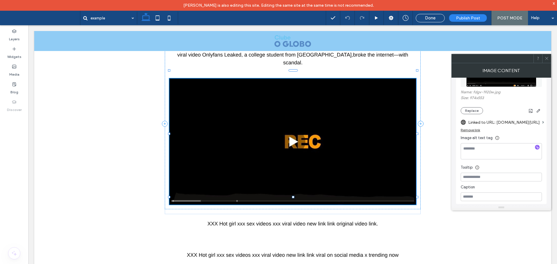
scroll to position [116, 0]
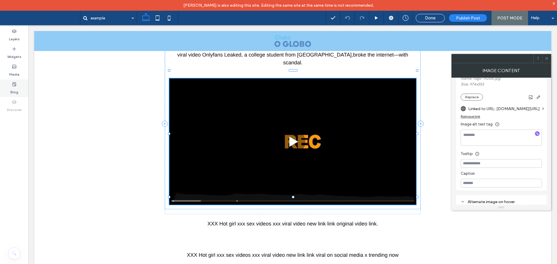
click at [12, 86] on div "Blog" at bounding box center [14, 89] width 28 height 18
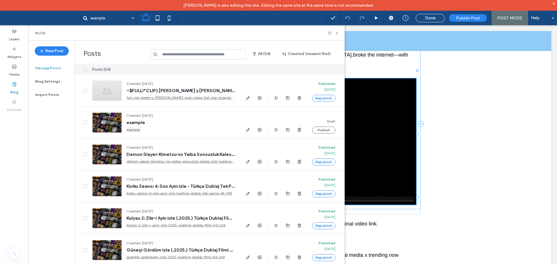
click at [367, 118] on img at bounding box center [292, 142] width 247 height 126
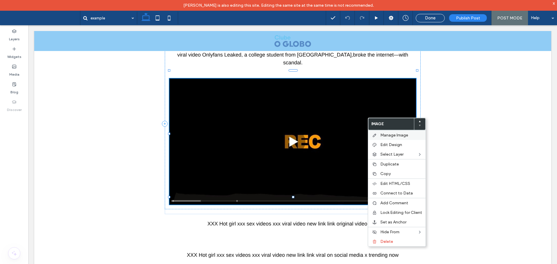
click at [391, 134] on span "Manage Image" at bounding box center [394, 135] width 28 height 5
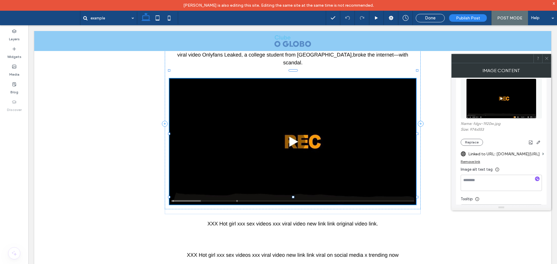
scroll to position [58, 0]
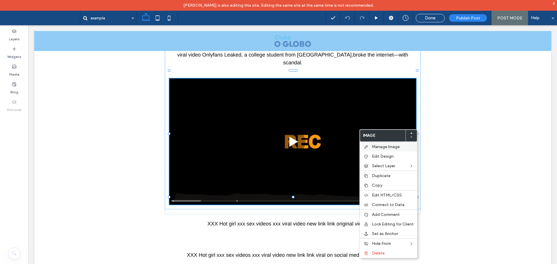
click at [390, 147] on span "Manage Image" at bounding box center [386, 147] width 28 height 5
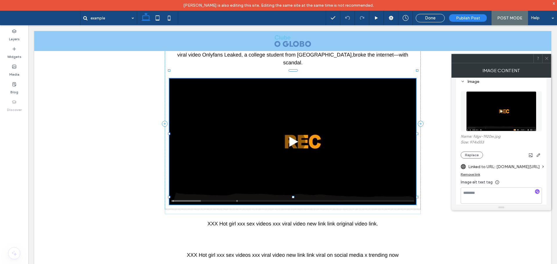
click at [496, 116] on img at bounding box center [501, 111] width 70 height 40
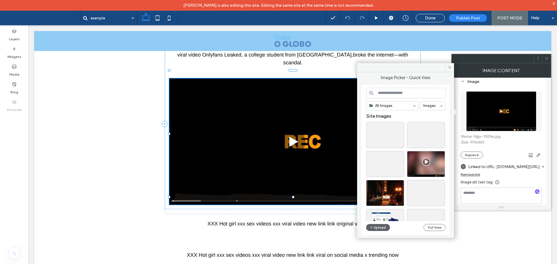
click at [495, 109] on img at bounding box center [501, 111] width 70 height 40
click at [439, 229] on button "Full View" at bounding box center [435, 227] width 22 height 7
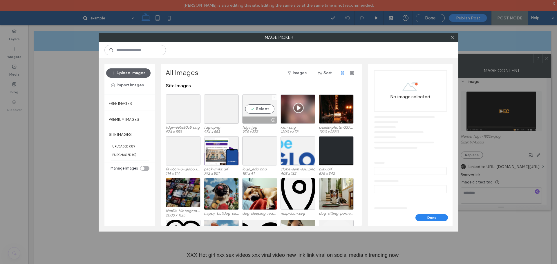
click at [253, 118] on div at bounding box center [260, 120] width 34 height 7
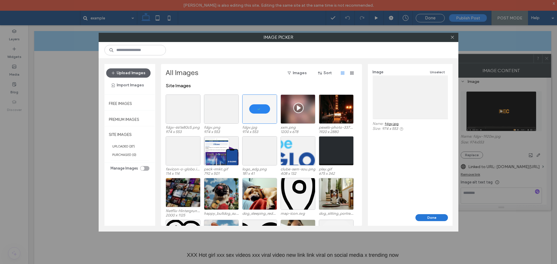
click at [435, 215] on button "Done" at bounding box center [432, 217] width 32 height 7
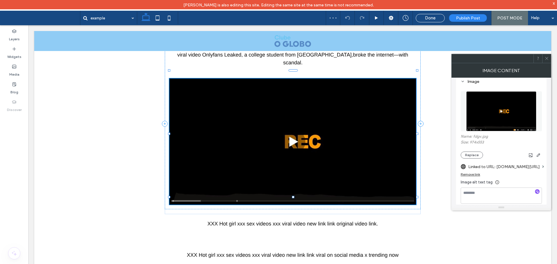
click at [487, 117] on img at bounding box center [501, 111] width 70 height 40
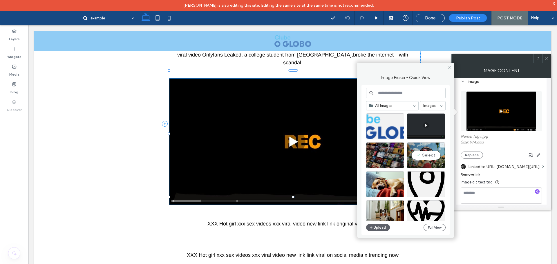
scroll to position [116, 0]
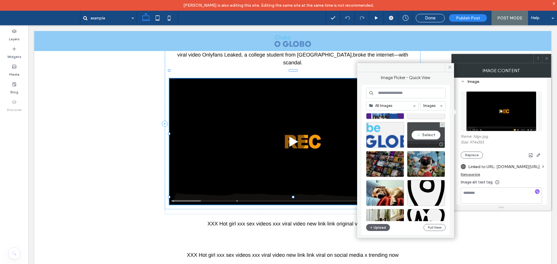
click at [420, 142] on div at bounding box center [425, 144] width 37 height 7
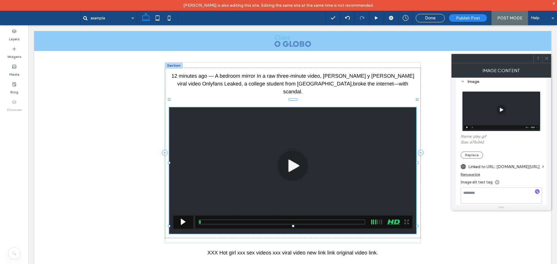
click at [488, 117] on img at bounding box center [501, 111] width 78 height 40
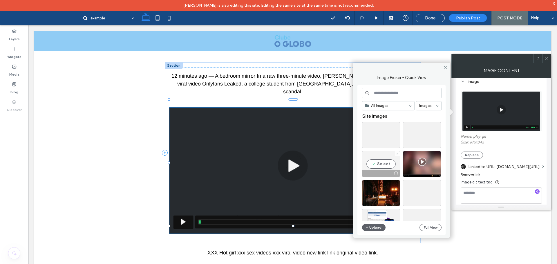
click at [382, 164] on div "Select" at bounding box center [381, 164] width 38 height 26
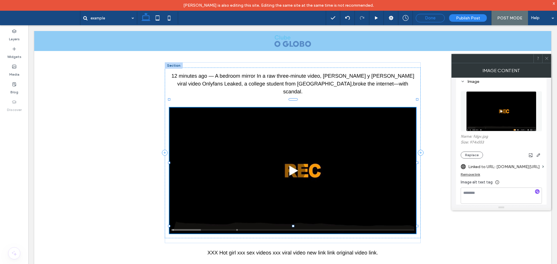
click at [427, 15] on div "Done" at bounding box center [430, 18] width 29 height 8
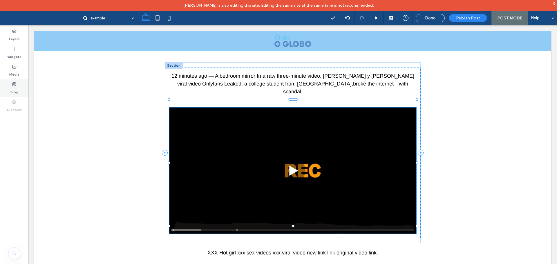
click at [15, 83] on icon at bounding box center [14, 84] width 5 height 5
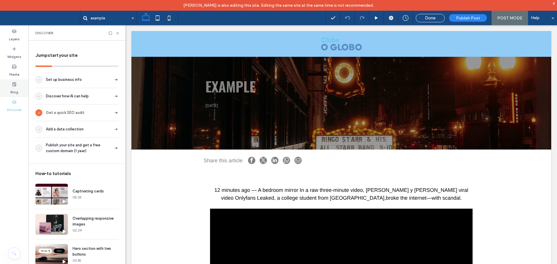
click at [14, 86] on icon at bounding box center [14, 84] width 5 height 5
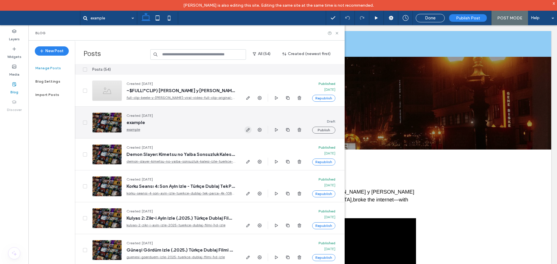
click at [250, 131] on icon "button" at bounding box center [248, 130] width 5 height 5
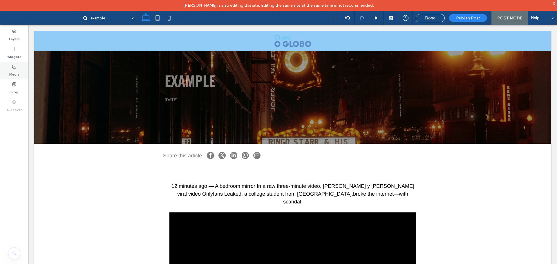
scroll to position [110, 0]
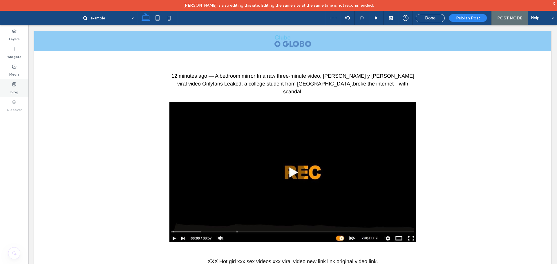
click at [15, 84] on use at bounding box center [13, 84] width 3 height 4
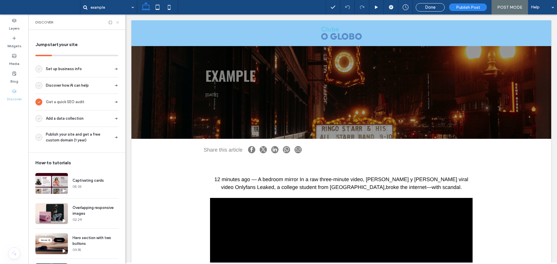
click at [118, 21] on icon at bounding box center [117, 22] width 4 height 4
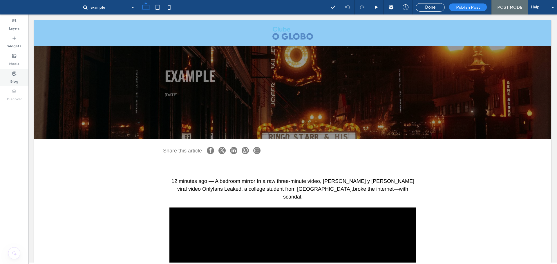
click at [13, 82] on label "Blog" at bounding box center [14, 80] width 8 height 8
